Goal: Task Accomplishment & Management: Manage account settings

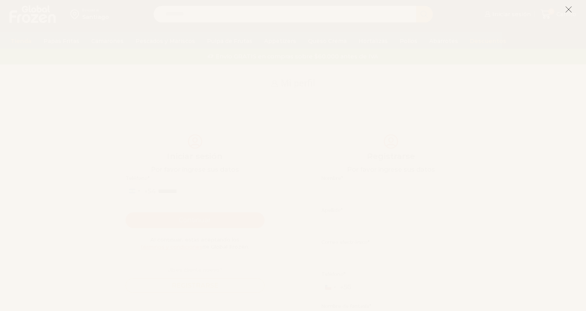
click at [569, 12] on icon at bounding box center [568, 9] width 7 height 7
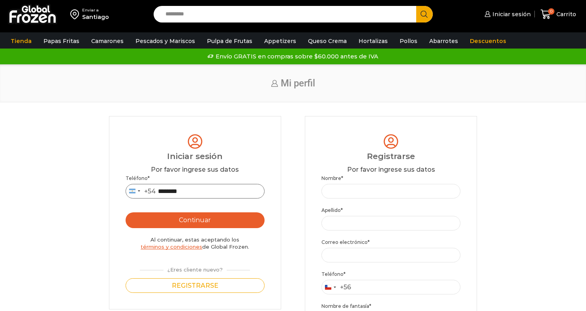
click at [235, 194] on input "********" at bounding box center [195, 191] width 139 height 15
type input "**********"
click at [228, 224] on button "Continuar" at bounding box center [195, 220] width 139 height 16
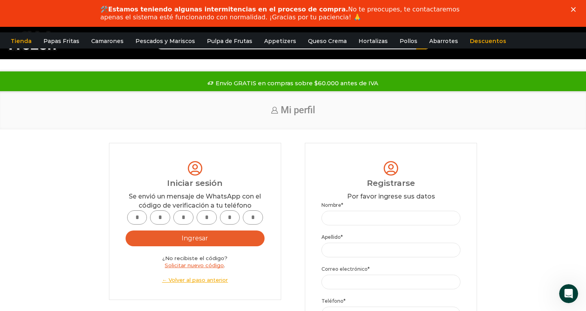
click at [134, 220] on input "text" at bounding box center [137, 217] width 20 height 15
type input "*"
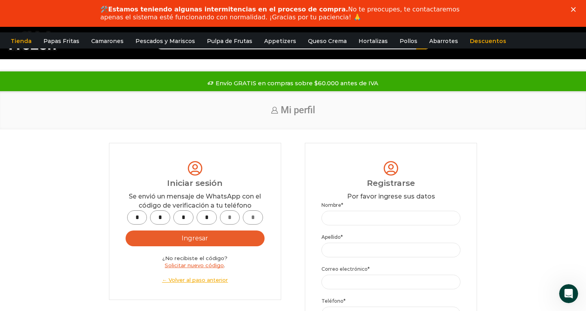
type input "*"
click at [167, 242] on button "Ingresar" at bounding box center [195, 239] width 139 height 16
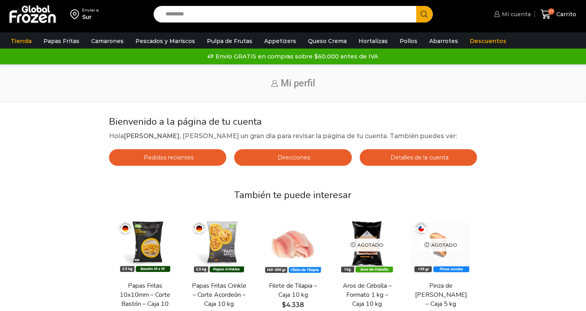
click at [510, 13] on span "Mi cuenta" at bounding box center [515, 14] width 31 height 8
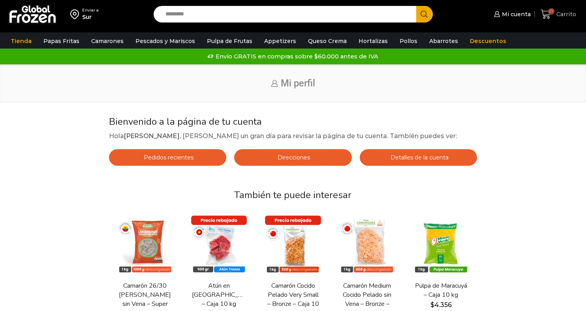
click at [553, 18] on span "27" at bounding box center [548, 14] width 14 height 11
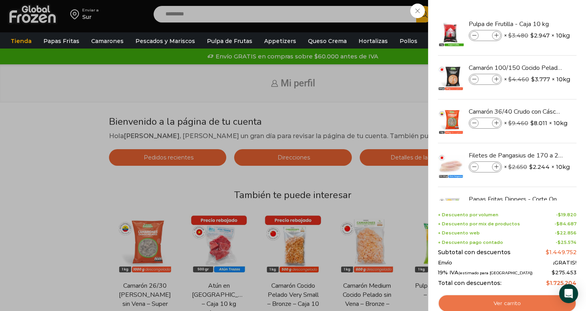
click at [484, 300] on link "Ver carrito" at bounding box center [507, 304] width 139 height 18
